Goal: Information Seeking & Learning: Learn about a topic

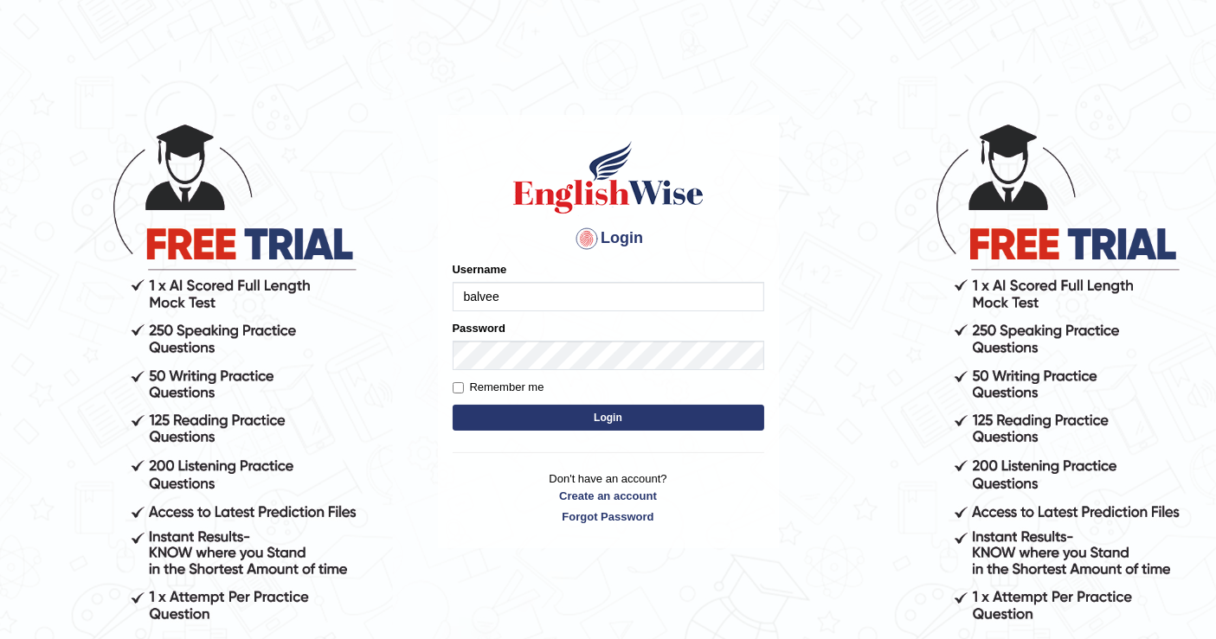
type input "balveen"
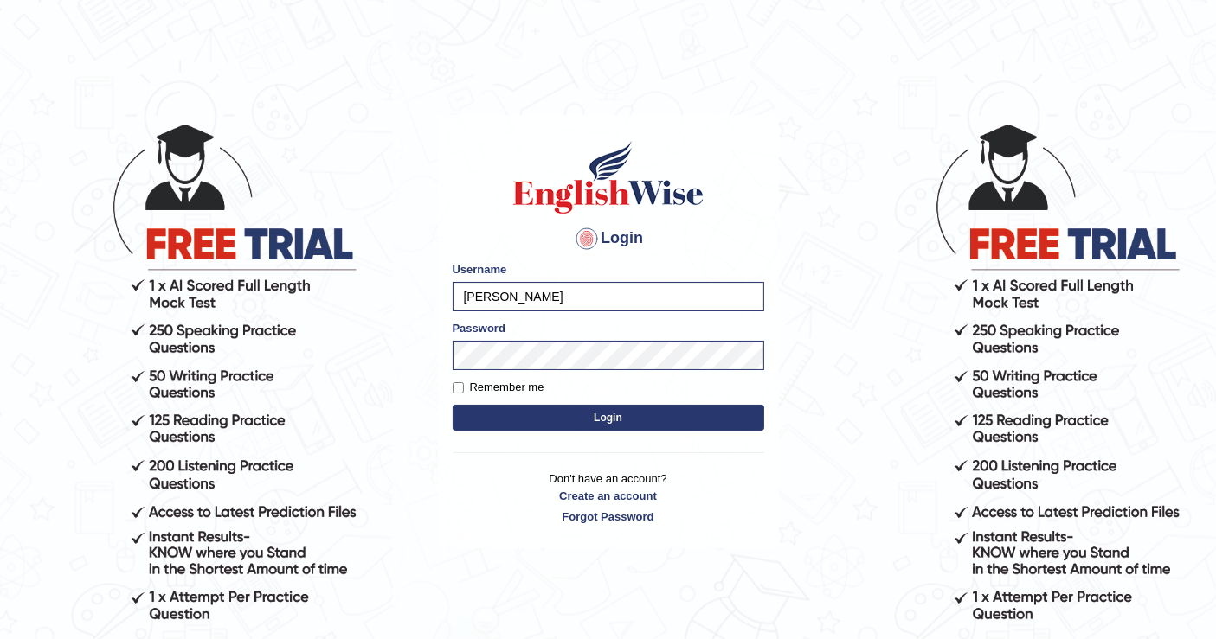
click at [541, 418] on button "Login" at bounding box center [607, 418] width 311 height 26
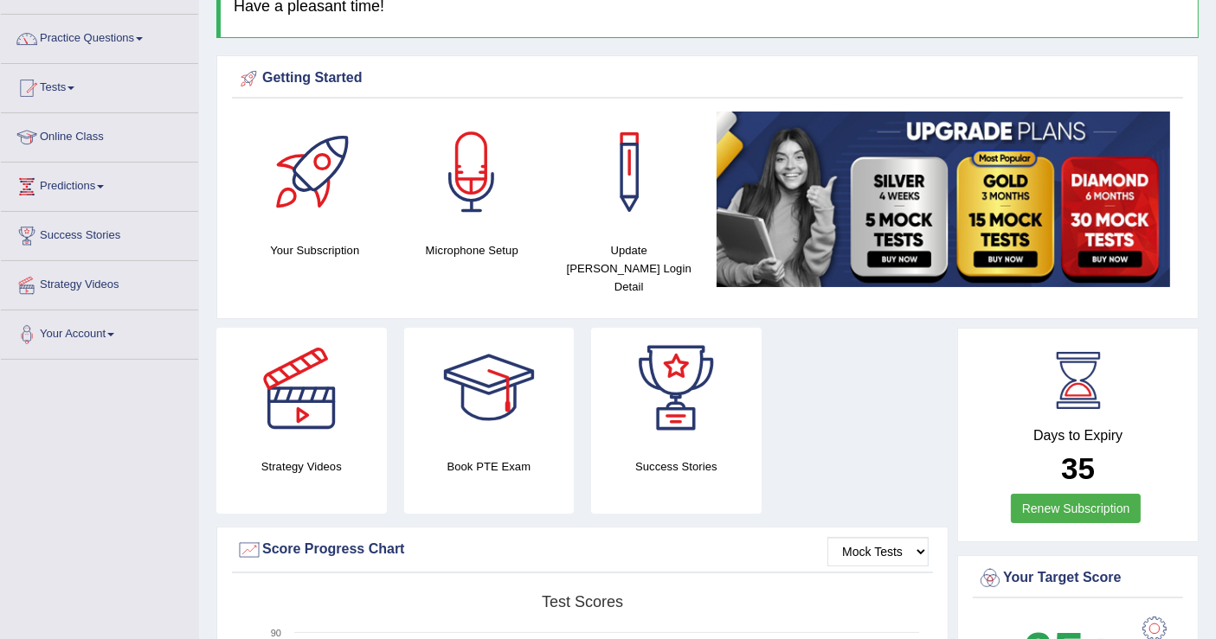
scroll to position [80, 0]
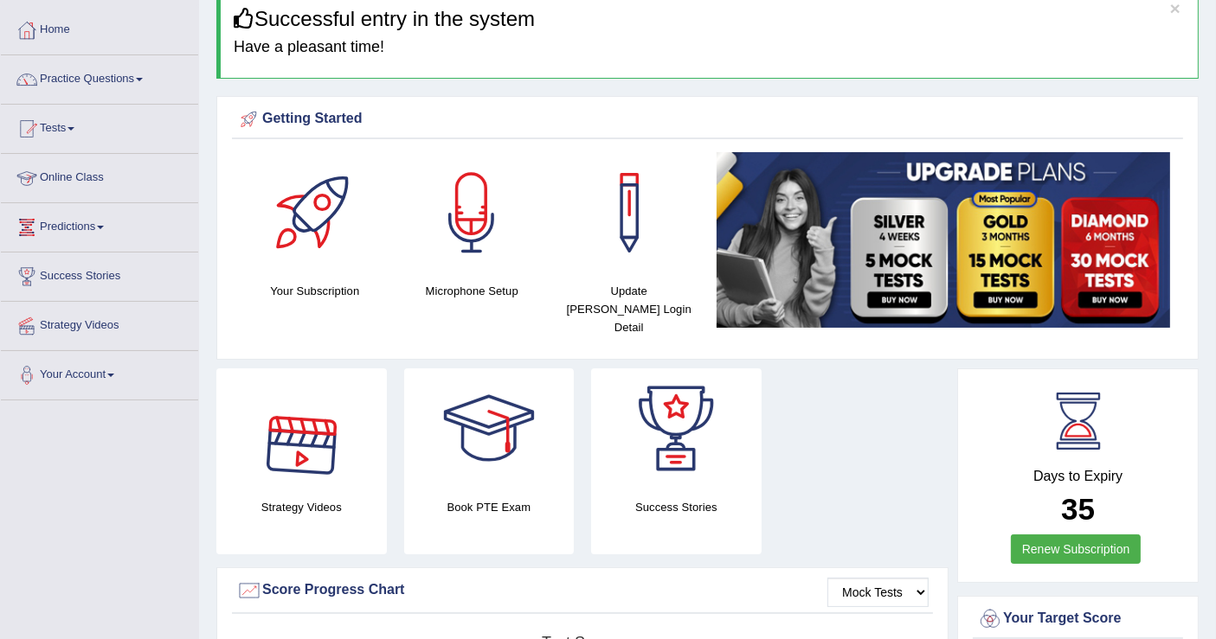
click at [108, 176] on link "Online Class" at bounding box center [99, 175] width 197 height 43
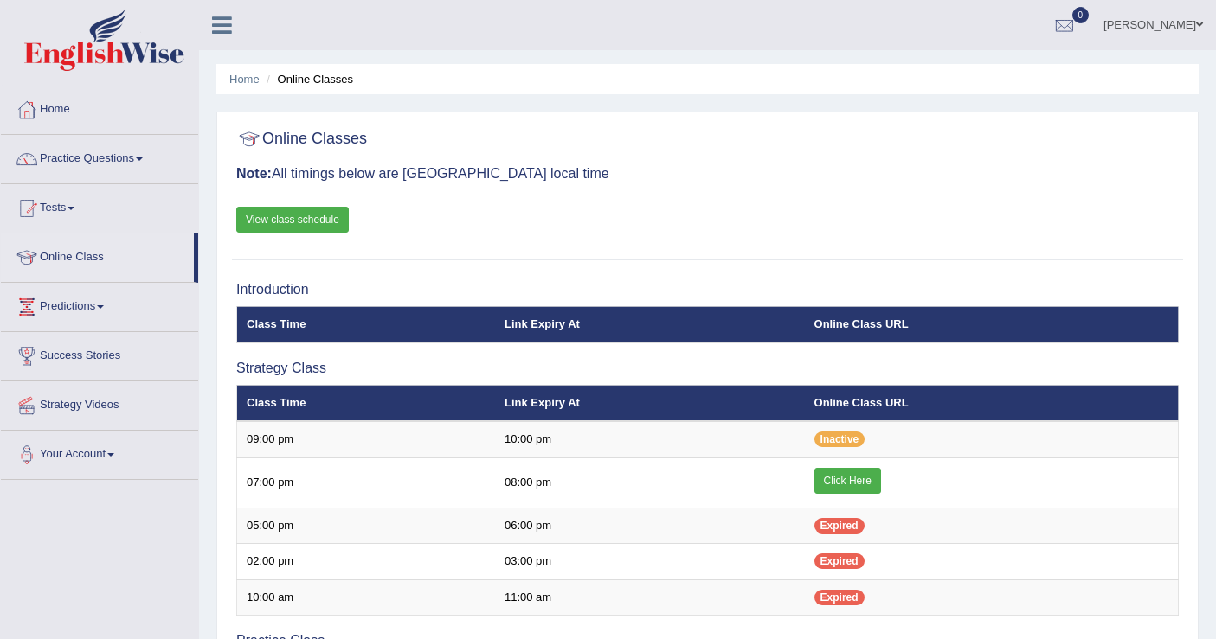
click at [856, 477] on link "Click Here" at bounding box center [847, 481] width 67 height 26
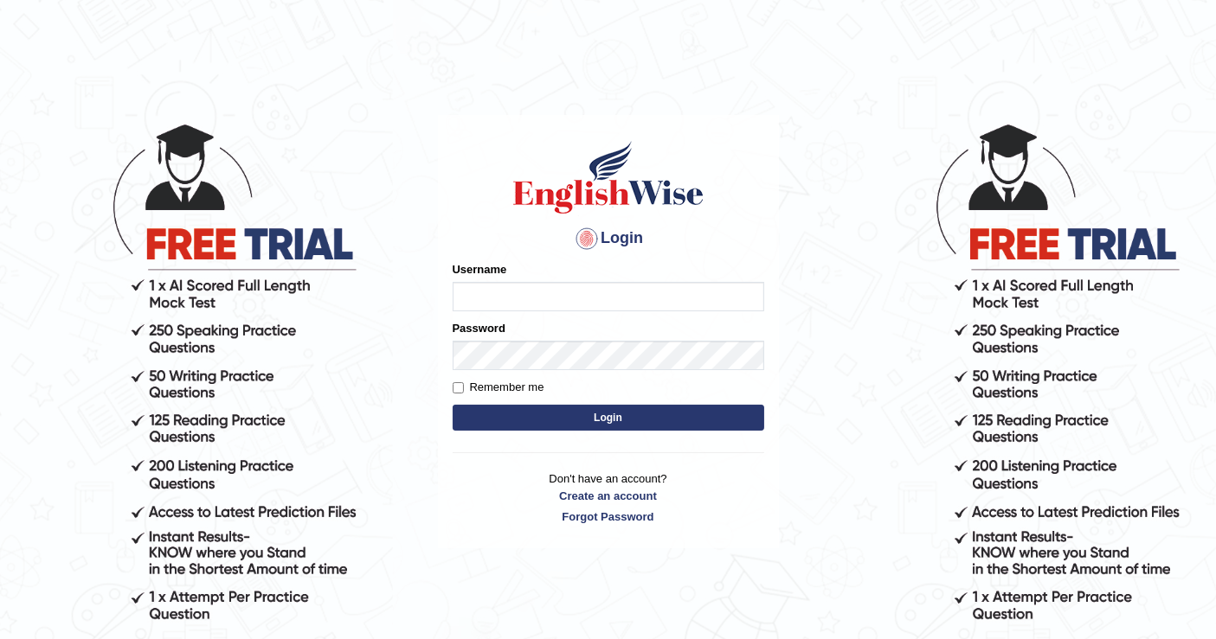
type input "[PERSON_NAME]"
click at [578, 414] on button "Login" at bounding box center [607, 418] width 311 height 26
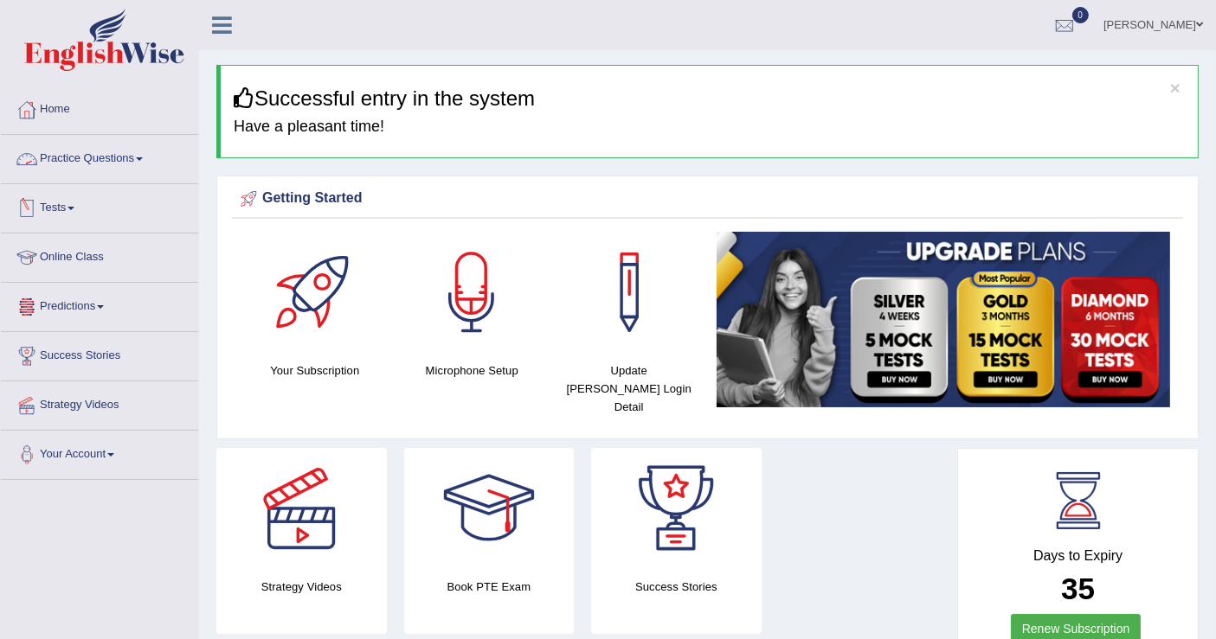
click at [93, 263] on link "Online Class" at bounding box center [99, 255] width 197 height 43
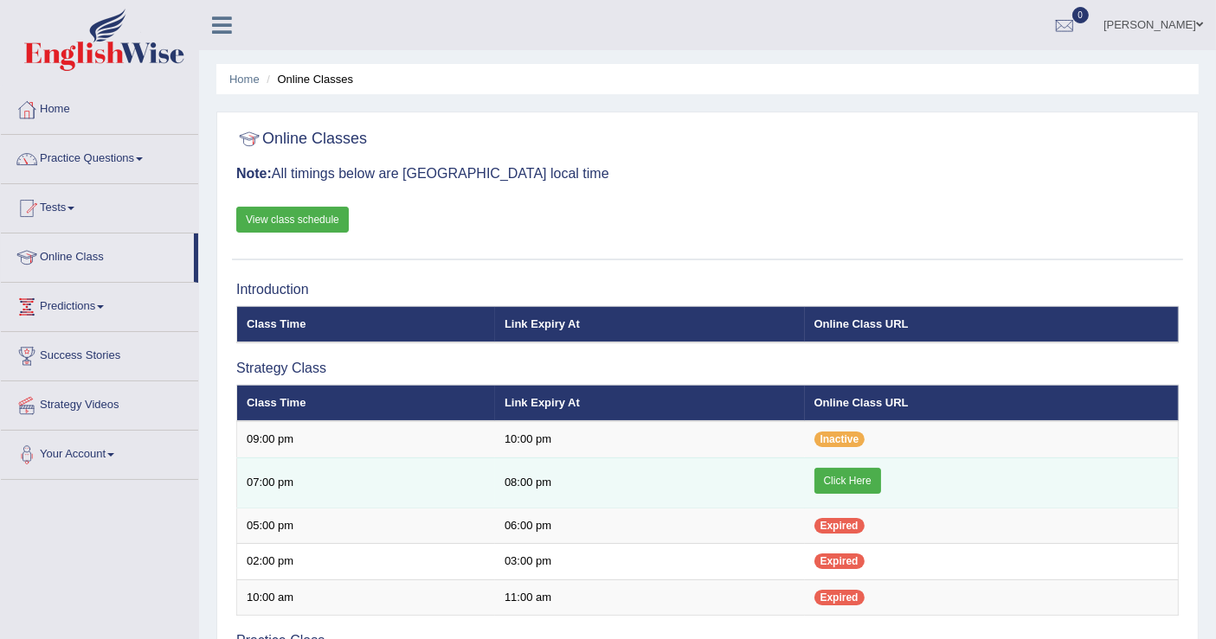
click at [832, 481] on link "Click Here" at bounding box center [847, 481] width 67 height 26
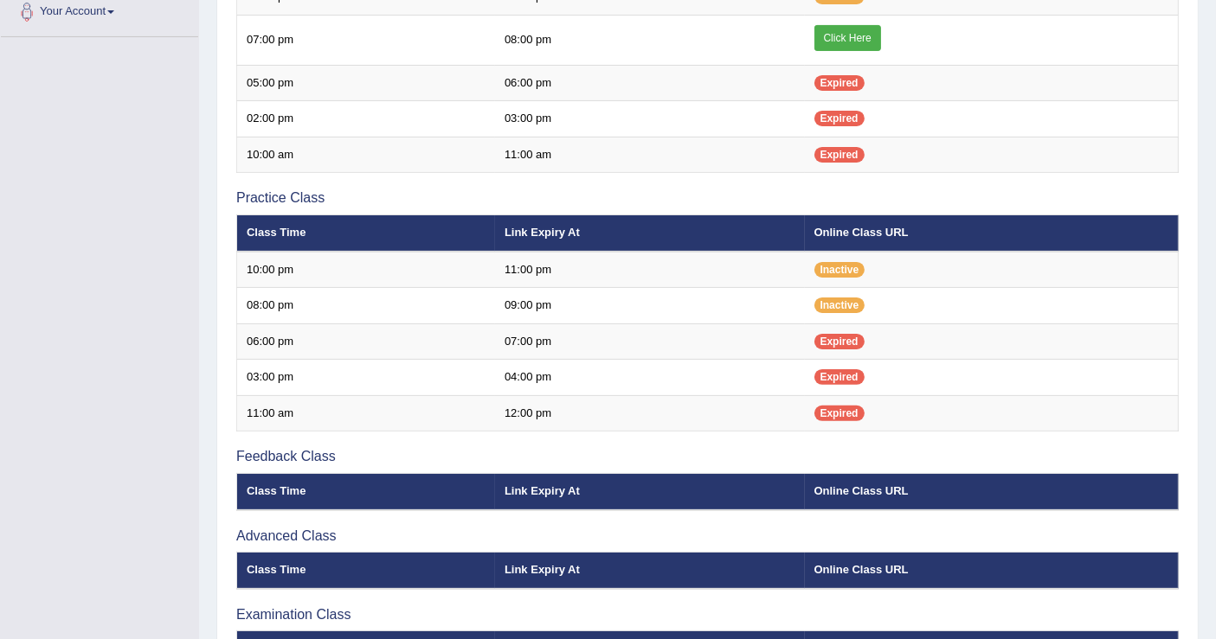
scroll to position [324, 0]
